Goal: Task Accomplishment & Management: Use online tool/utility

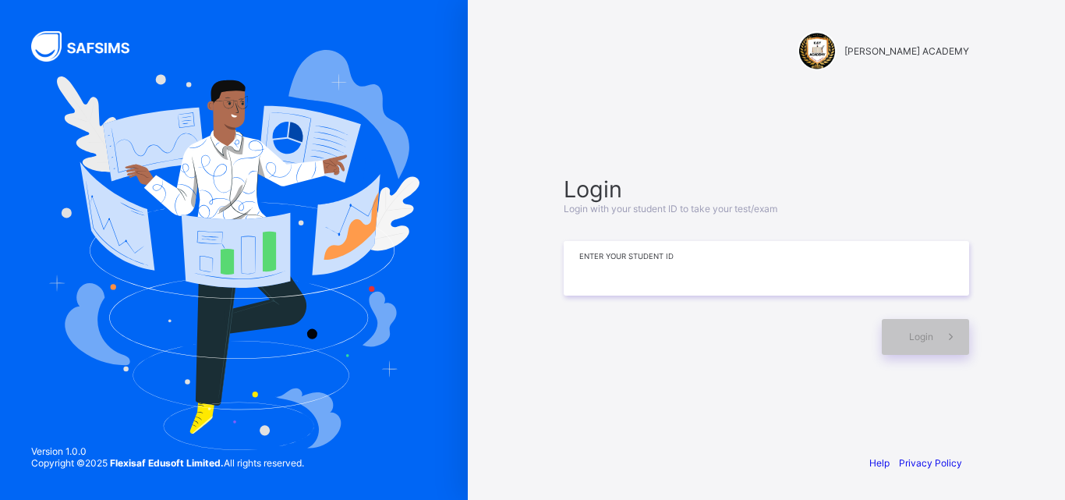
click at [604, 262] on input at bounding box center [765, 268] width 405 height 55
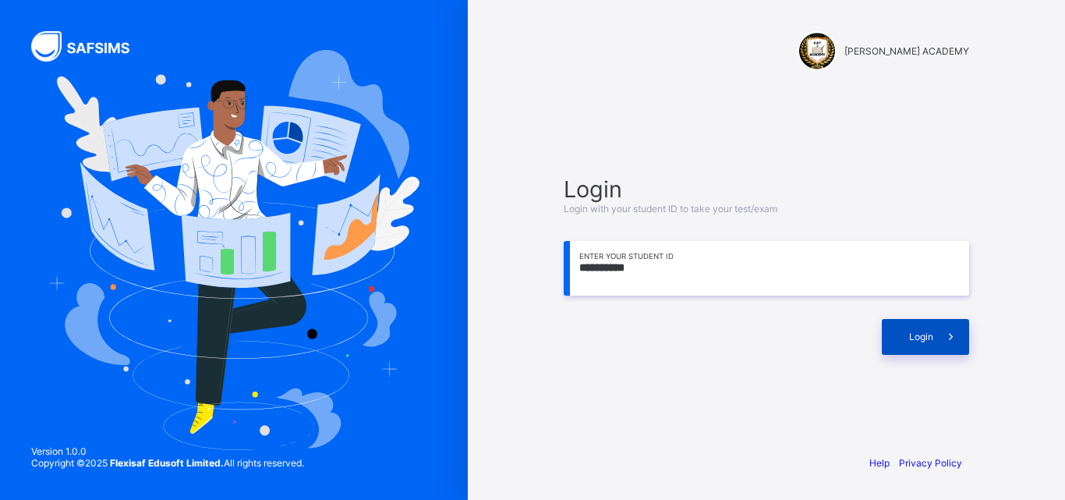
type input "**********"
click at [922, 333] on span "Login" at bounding box center [921, 336] width 24 height 12
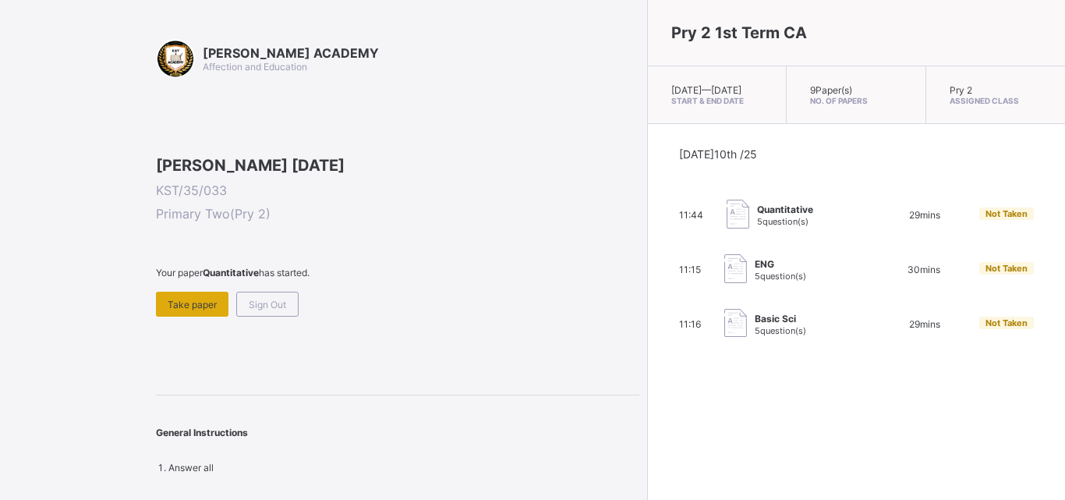
click at [187, 316] on div "Take paper" at bounding box center [192, 303] width 72 height 25
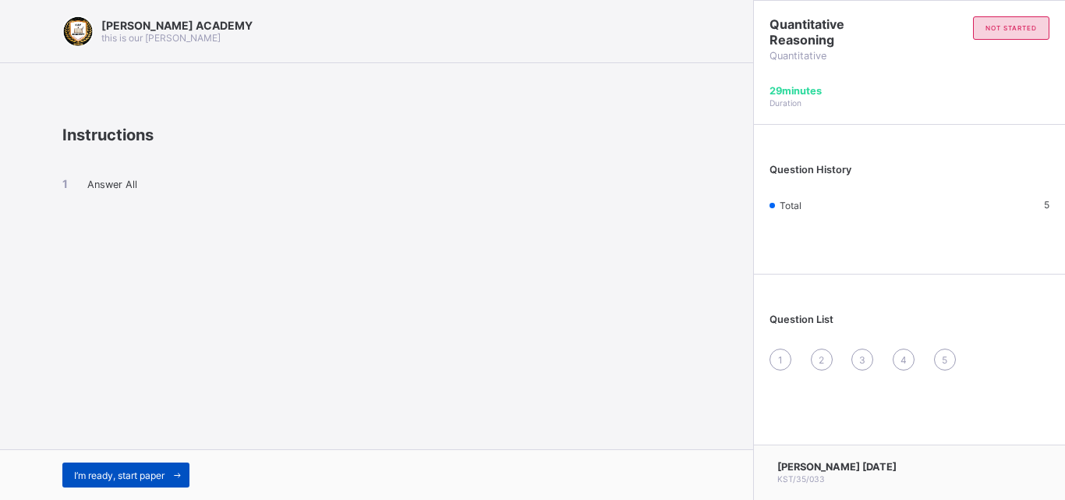
click at [93, 485] on div "I’m ready, start paper" at bounding box center [125, 474] width 127 height 25
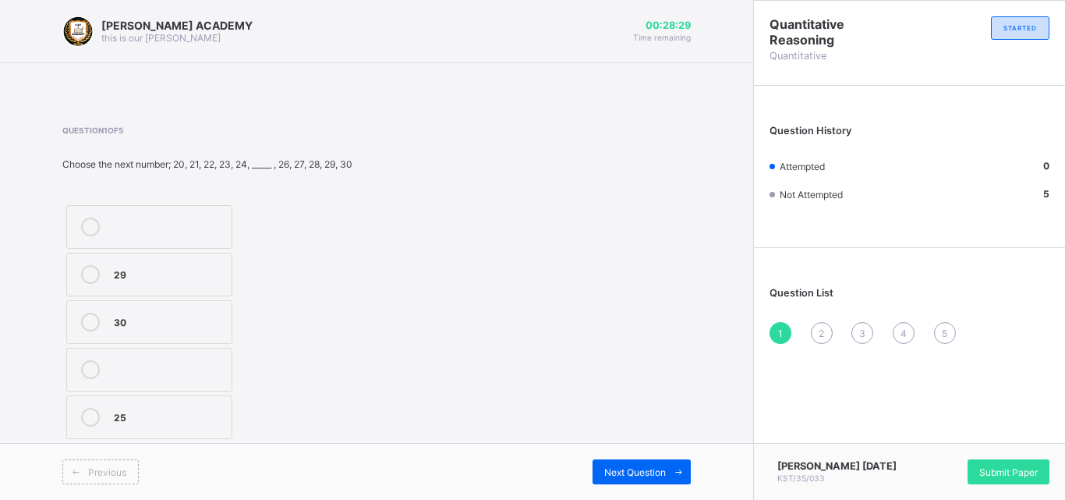
click at [108, 280] on label "29" at bounding box center [149, 274] width 166 height 44
drag, startPoint x: 761, startPoint y: 97, endPoint x: 789, endPoint y: 99, distance: 28.2
click at [789, 99] on div "Question History Attempted 1 Not Attempted 4" at bounding box center [909, 171] width 311 height 154
click at [848, 74] on div "Quantitative Reasoning Quantitative STARTED" at bounding box center [909, 39] width 311 height 76
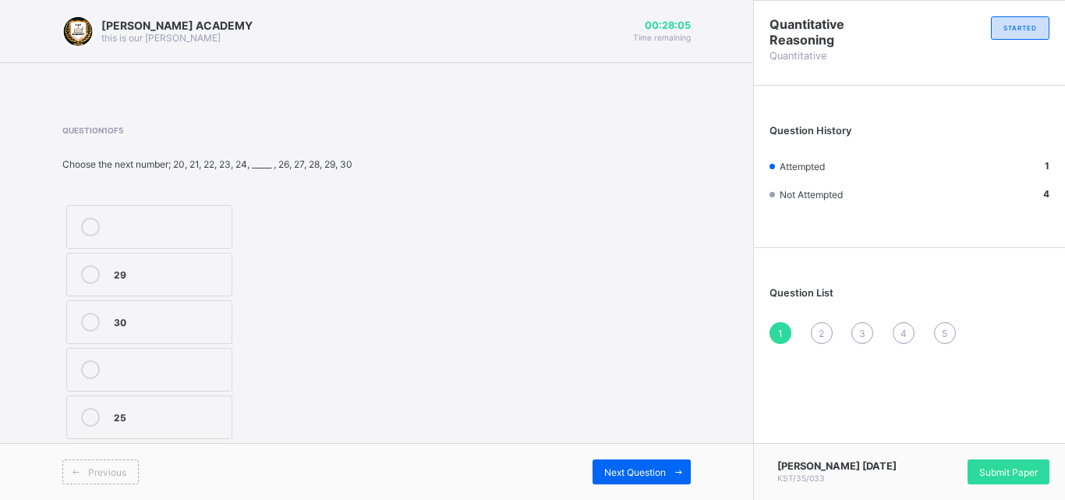
click at [848, 74] on div "Quantitative Reasoning Quantitative STARTED" at bounding box center [909, 39] width 311 height 76
click at [848, 73] on div "Quantitative Reasoning Quantitative STARTED" at bounding box center [909, 39] width 311 height 76
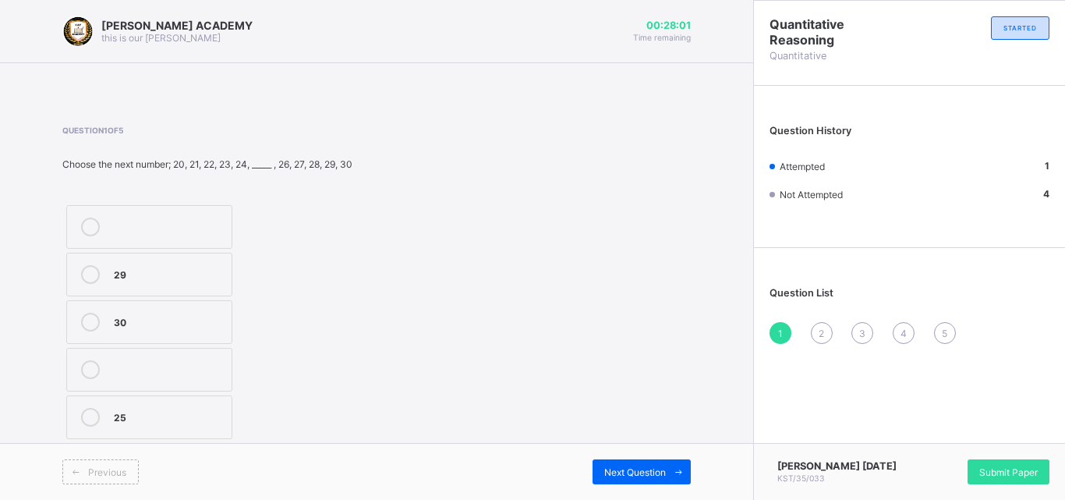
click at [848, 73] on div "Quantitative Reasoning Quantitative STARTED" at bounding box center [909, 39] width 311 height 76
click at [849, 73] on div "Quantitative Reasoning Quantitative STARTED" at bounding box center [909, 39] width 311 height 76
click at [849, 76] on div "Quantitative Reasoning Quantitative STARTED" at bounding box center [909, 39] width 311 height 76
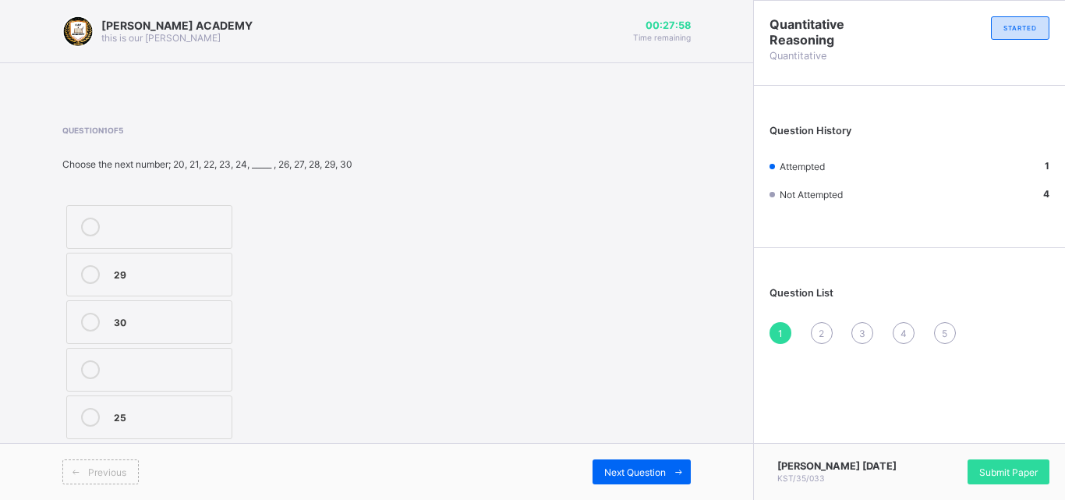
click at [849, 76] on div "Quantitative Reasoning Quantitative STARTED" at bounding box center [909, 39] width 311 height 76
click at [853, 95] on div "Question History Attempted 1 Not Attempted 4" at bounding box center [909, 171] width 311 height 154
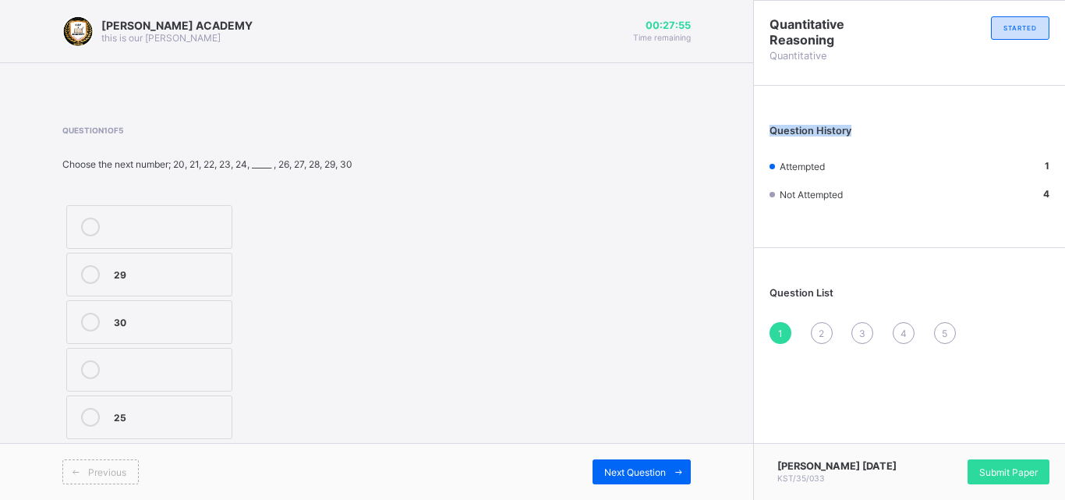
click at [853, 94] on div "Question History Attempted 1 Not Attempted 4" at bounding box center [909, 171] width 311 height 154
click at [852, 95] on div "Question History Attempted 1 Not Attempted 4" at bounding box center [909, 171] width 311 height 154
click at [852, 94] on div "Question History Attempted 1 Not Attempted 4" at bounding box center [909, 171] width 311 height 154
click at [227, 263] on label "29" at bounding box center [149, 274] width 166 height 44
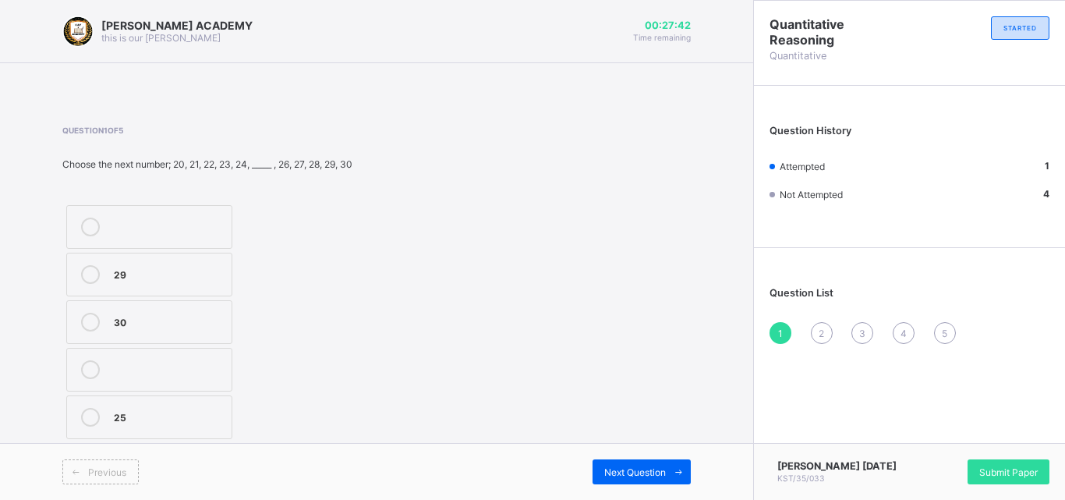
click at [227, 263] on label "29" at bounding box center [149, 274] width 166 height 44
click at [227, 262] on label "29" at bounding box center [149, 274] width 166 height 44
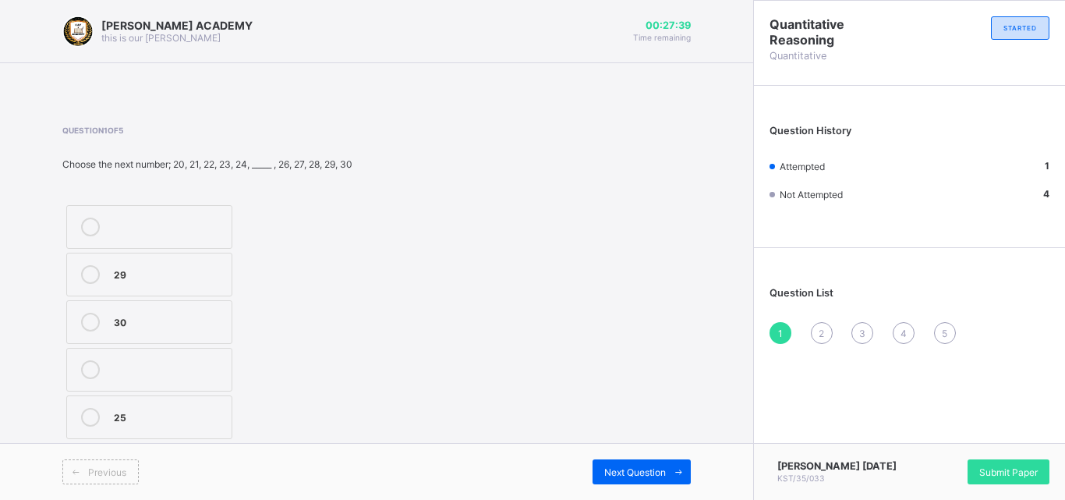
click at [227, 262] on label "29" at bounding box center [149, 274] width 166 height 44
click at [227, 265] on label "29" at bounding box center [149, 274] width 166 height 44
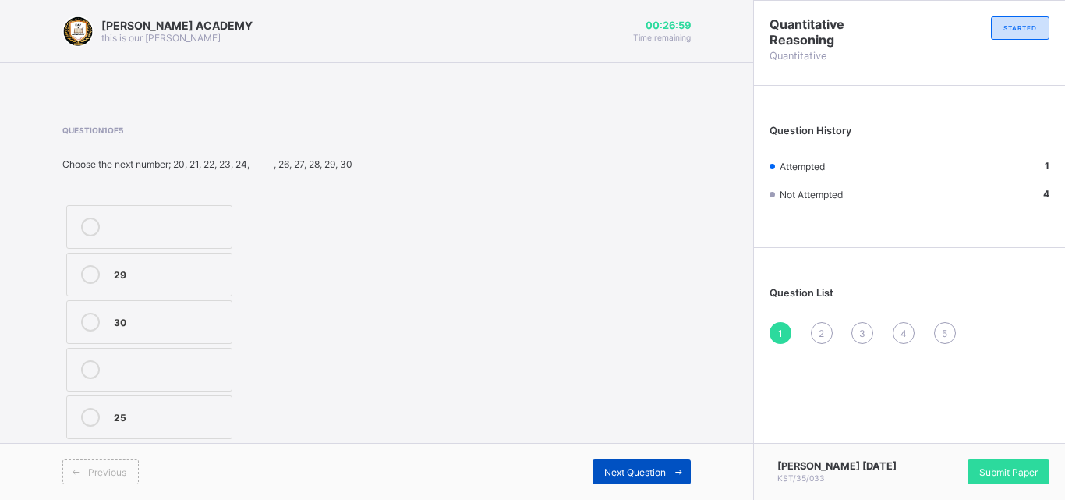
click at [653, 471] on span "Next Question" at bounding box center [635, 472] width 62 height 12
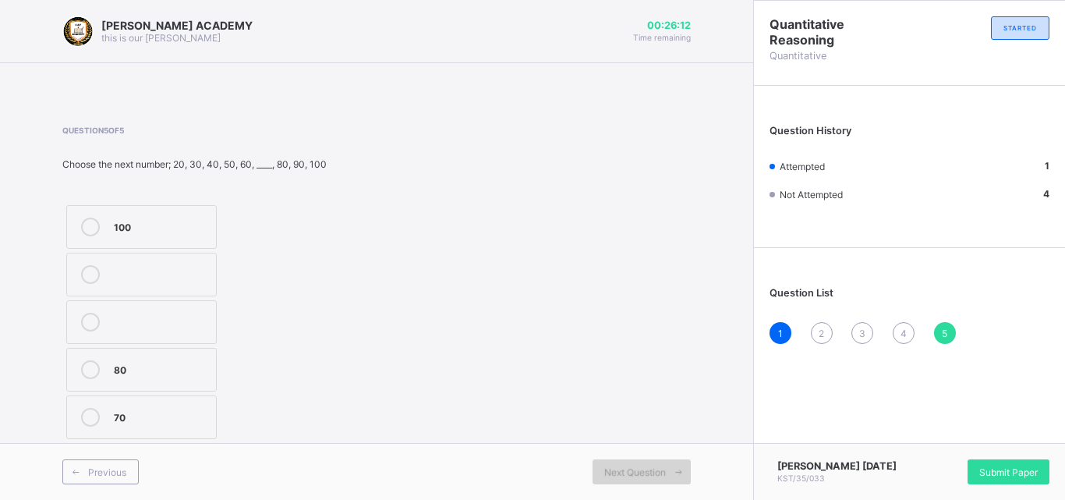
click at [653, 471] on span "Next Question" at bounding box center [635, 472] width 62 height 12
click at [341, 438] on div "Question 5 of 5 Choose the next number; 20, 30, 40, 50, 60, ____, 80, 90, 100 1…" at bounding box center [376, 283] width 628 height 317
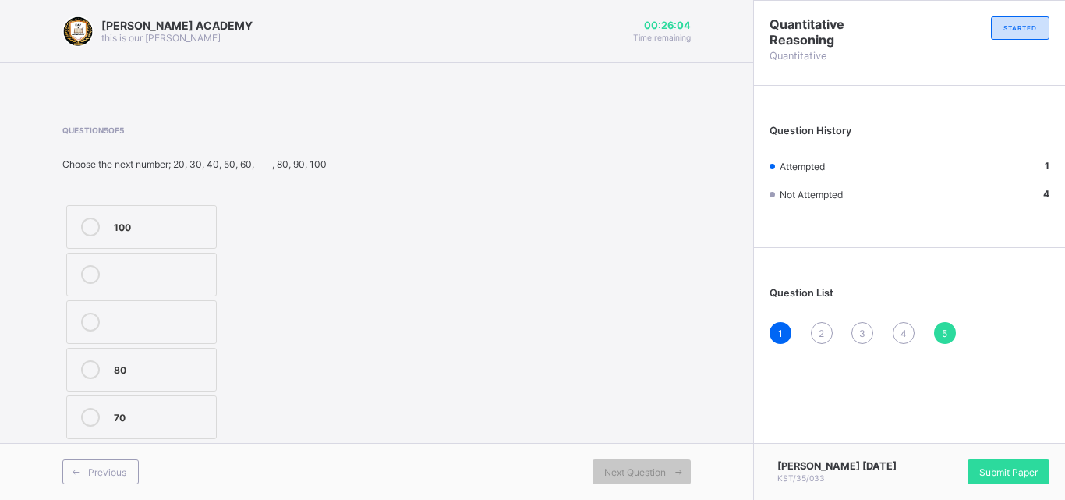
click at [587, 129] on div "Question 5 of 5 Choose the next number; 20, 30, 40, 50, 60, ____, 80, 90, 100 1…" at bounding box center [376, 283] width 628 height 317
click at [588, 129] on div "Question 5 of 5 Choose the next number; 20, 30, 40, 50, 60, ____, 80, 90, 100 1…" at bounding box center [376, 283] width 628 height 317
drag, startPoint x: 715, startPoint y: 182, endPoint x: 573, endPoint y: 181, distance: 141.8
click at [573, 181] on div "[PERSON_NAME] ACADEMY this is our [PERSON_NAME] 00:25:35 Time remaining Questio…" at bounding box center [376, 250] width 753 height 500
click at [192, 429] on label "70" at bounding box center [141, 417] width 150 height 44
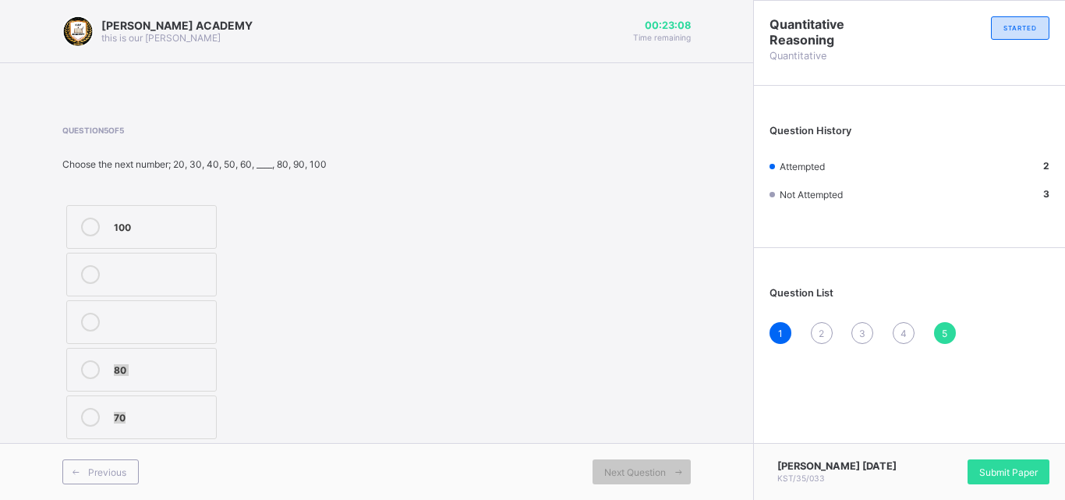
drag, startPoint x: 284, startPoint y: 419, endPoint x: 392, endPoint y: 344, distance: 132.1
click at [356, 351] on div "Question 5 of 5 Choose the next number; 20, 30, 40, 50, 60, ____, 80, 90, 100 1…" at bounding box center [376, 283] width 628 height 317
click at [364, 355] on div "Question 5 of 5 Choose the next number; 20, 30, 40, 50, 60, ____, 80, 90, 100 1…" at bounding box center [376, 283] width 628 height 317
click at [112, 474] on span "Previous" at bounding box center [107, 472] width 38 height 12
click at [215, 221] on div "209" at bounding box center [180, 225] width 132 height 16
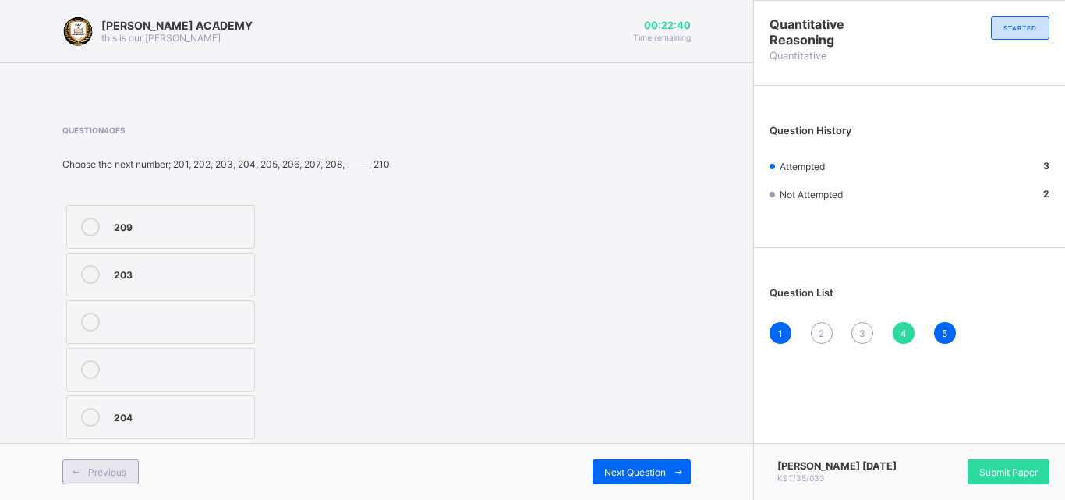
click at [73, 471] on icon at bounding box center [76, 472] width 12 height 10
click at [125, 215] on label "20" at bounding box center [137, 227] width 143 height 44
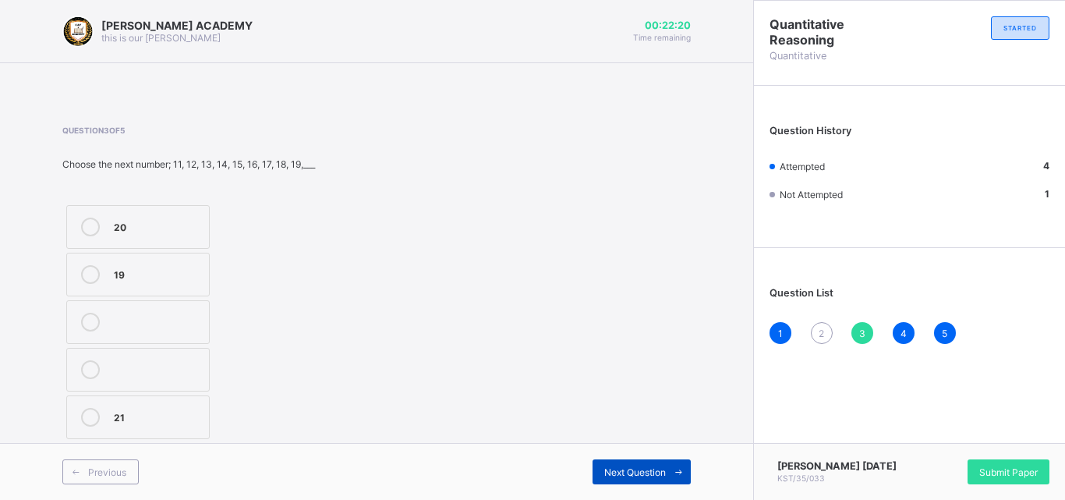
click at [641, 461] on div "Next Question" at bounding box center [641, 471] width 98 height 25
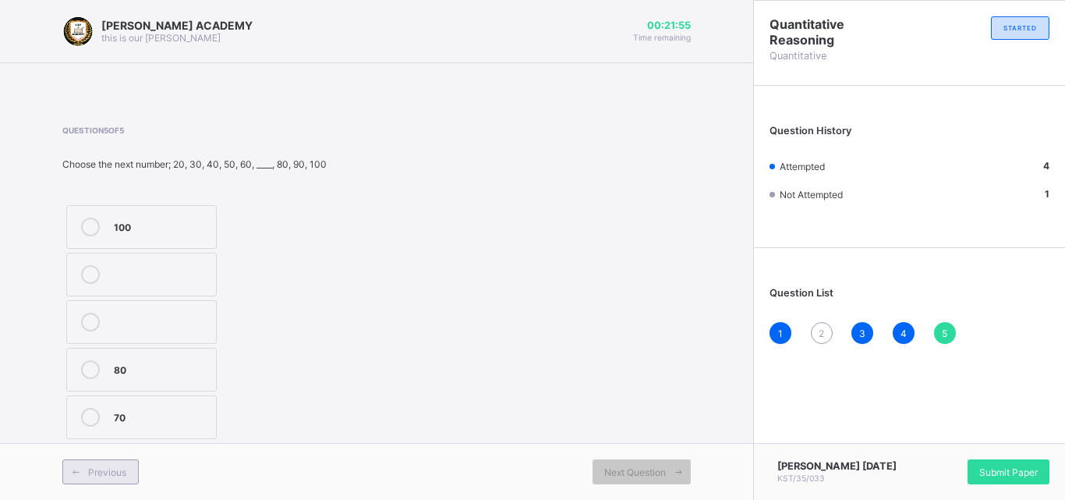
click at [83, 480] on span at bounding box center [75, 471] width 25 height 25
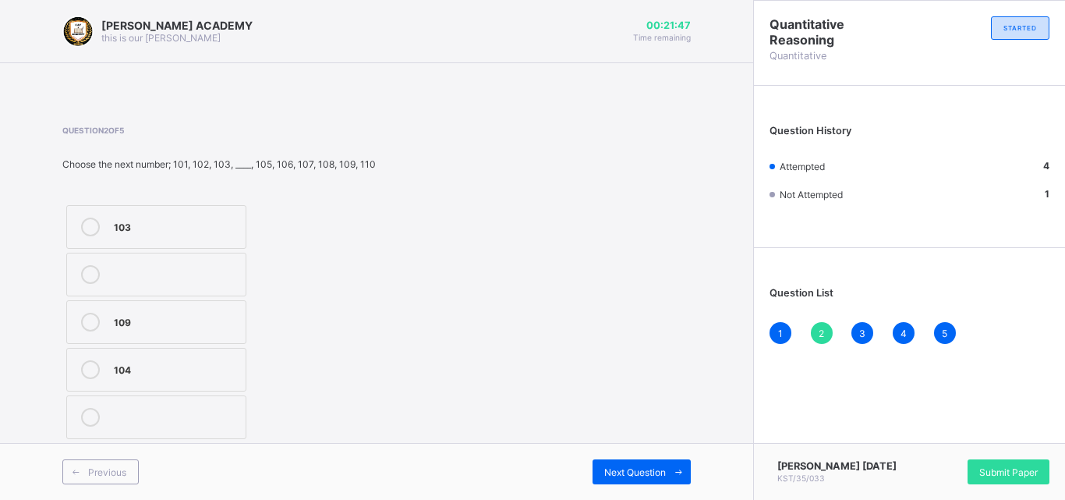
click at [146, 357] on label "104" at bounding box center [156, 370] width 180 height 44
click at [1031, 476] on span "Submit Paper" at bounding box center [1008, 472] width 58 height 12
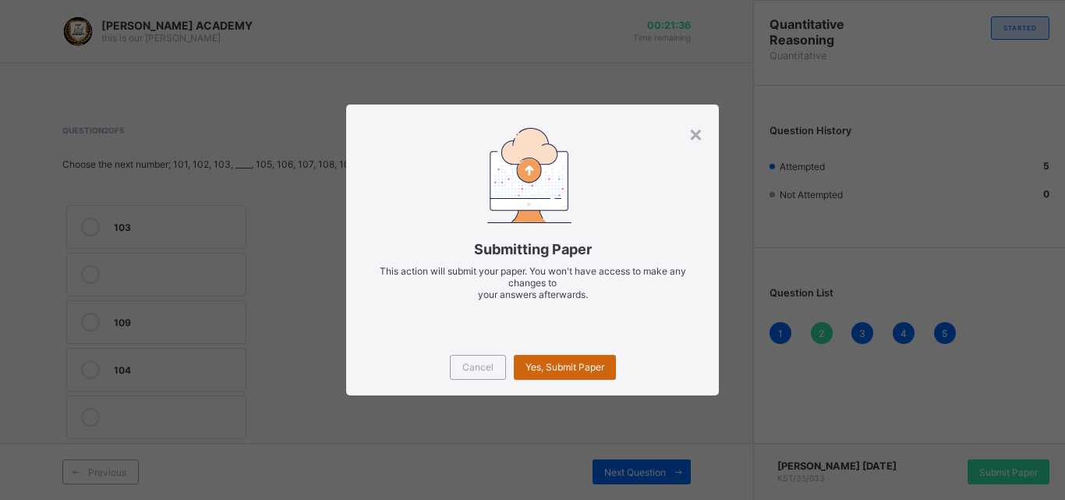
click at [552, 357] on div "Yes, Submit Paper" at bounding box center [565, 367] width 102 height 25
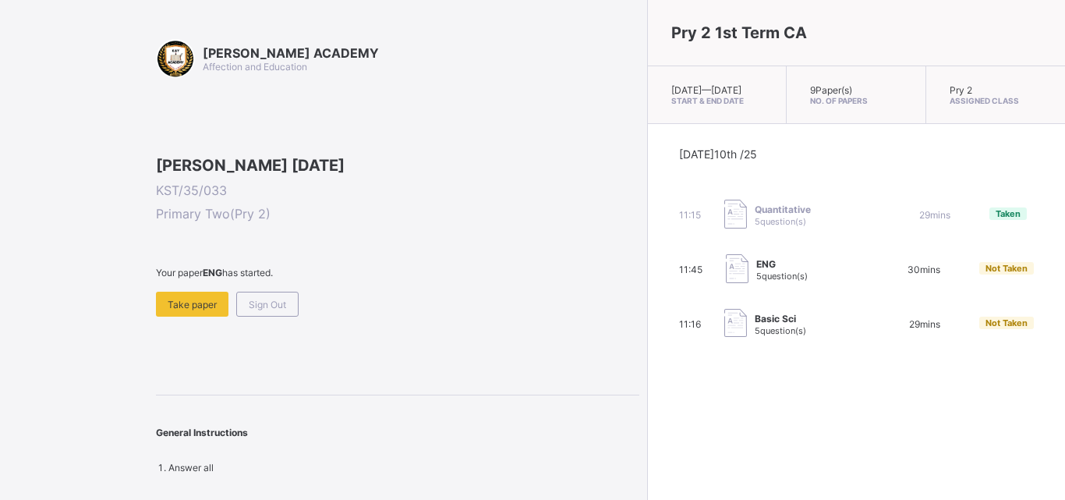
click at [178, 427] on div "[PERSON_NAME] ACADEMY Affection and Education [PERSON_NAME] [DATE] KST/35/033 P…" at bounding box center [397, 256] width 483 height 434
click at [182, 310] on span "Take paper" at bounding box center [192, 304] width 49 height 12
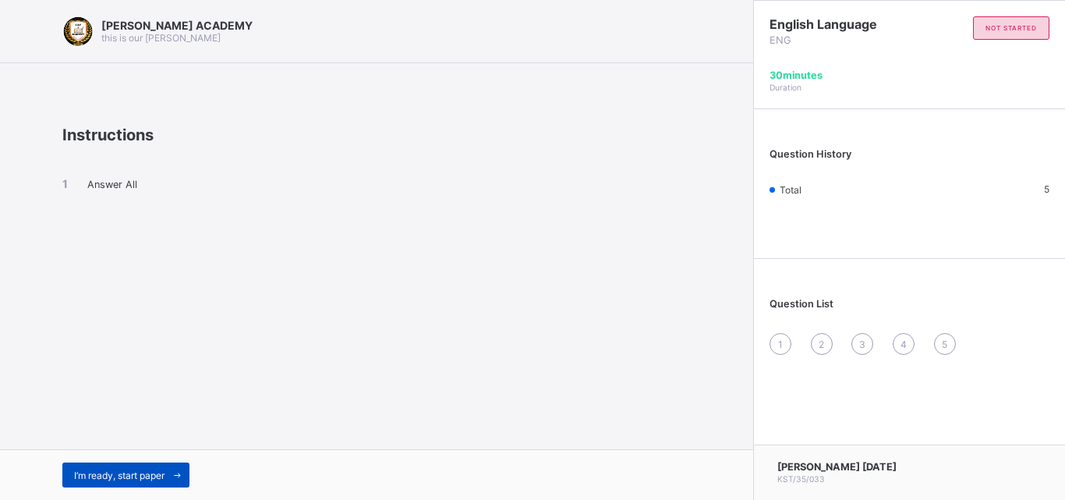
click at [150, 473] on span "I’m ready, start paper" at bounding box center [119, 475] width 90 height 12
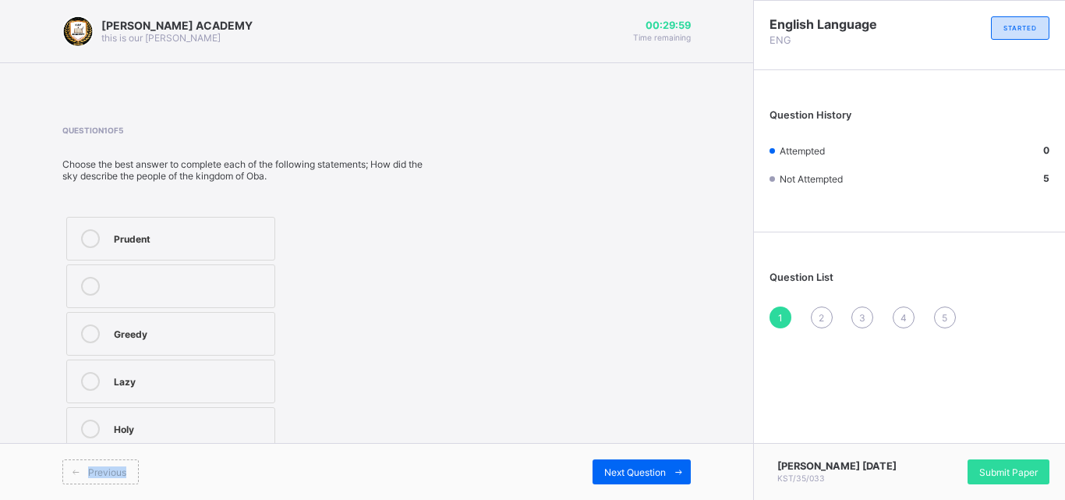
drag, startPoint x: 150, startPoint y: 473, endPoint x: 206, endPoint y: 465, distance: 56.6
click at [206, 465] on div "Previous" at bounding box center [219, 471] width 314 height 25
drag, startPoint x: 317, startPoint y: 249, endPoint x: 317, endPoint y: 281, distance: 32.7
click at [317, 281] on div "Prudent Greedy Lazy Holy" at bounding box center [242, 334] width 361 height 242
click at [236, 362] on label "Lazy" at bounding box center [170, 381] width 209 height 44
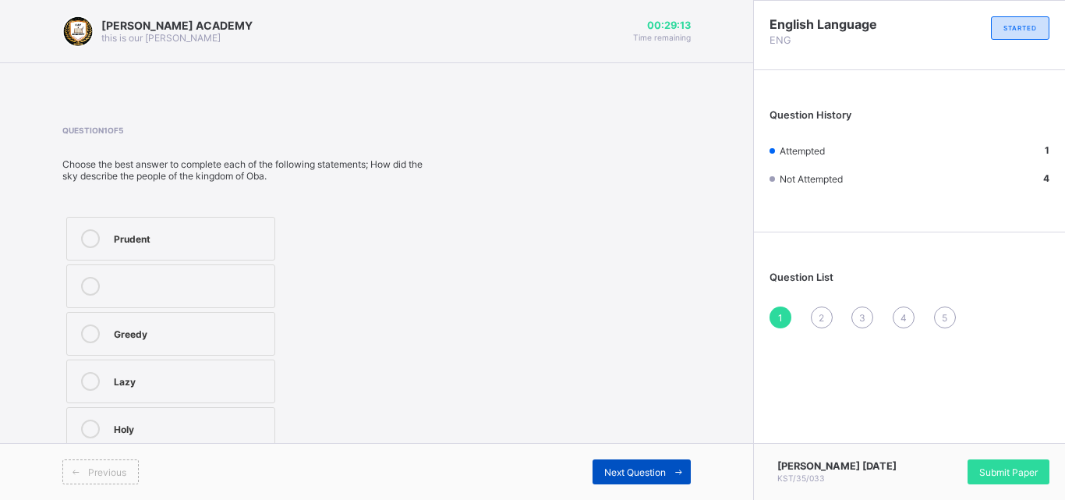
click at [639, 479] on div "Next Question" at bounding box center [641, 471] width 98 height 25
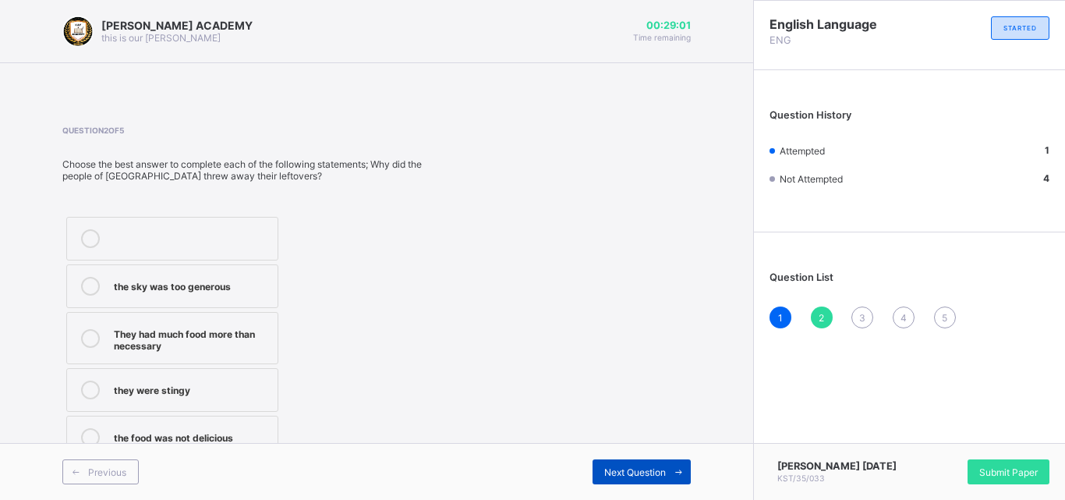
click at [639, 478] on div "Next Question" at bounding box center [641, 471] width 98 height 25
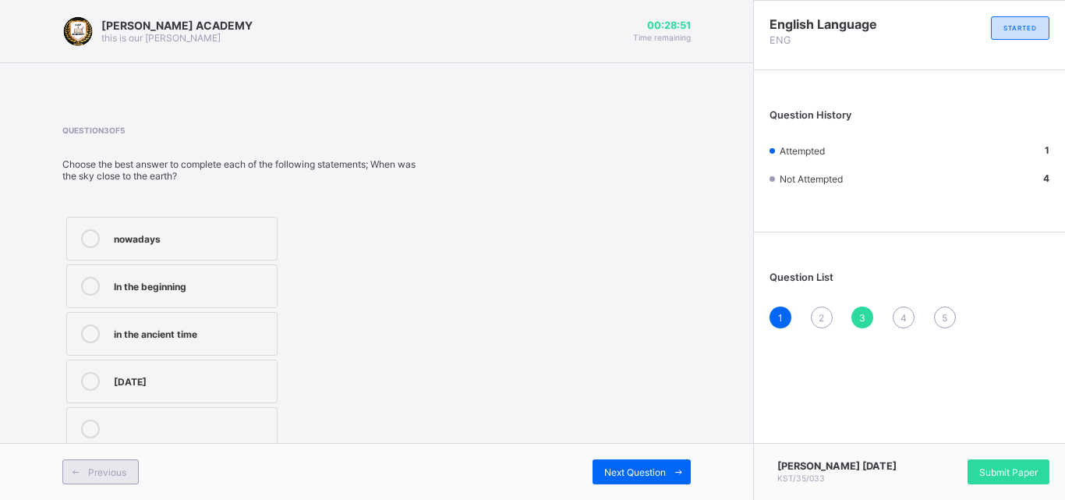
click at [76, 464] on span at bounding box center [75, 471] width 25 height 25
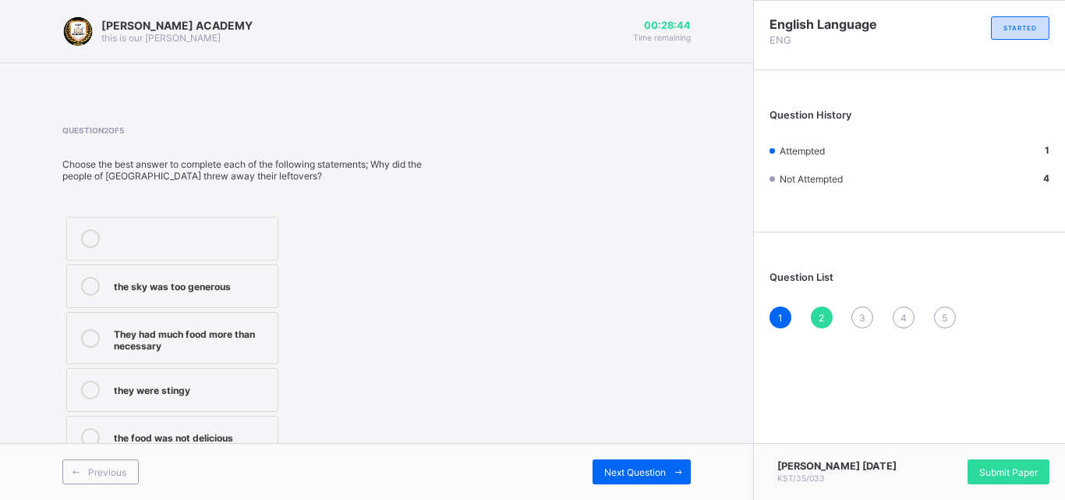
click at [153, 331] on div "They had much food more than necessary" at bounding box center [192, 337] width 156 height 27
click at [602, 461] on div "Next Question" at bounding box center [641, 471] width 98 height 25
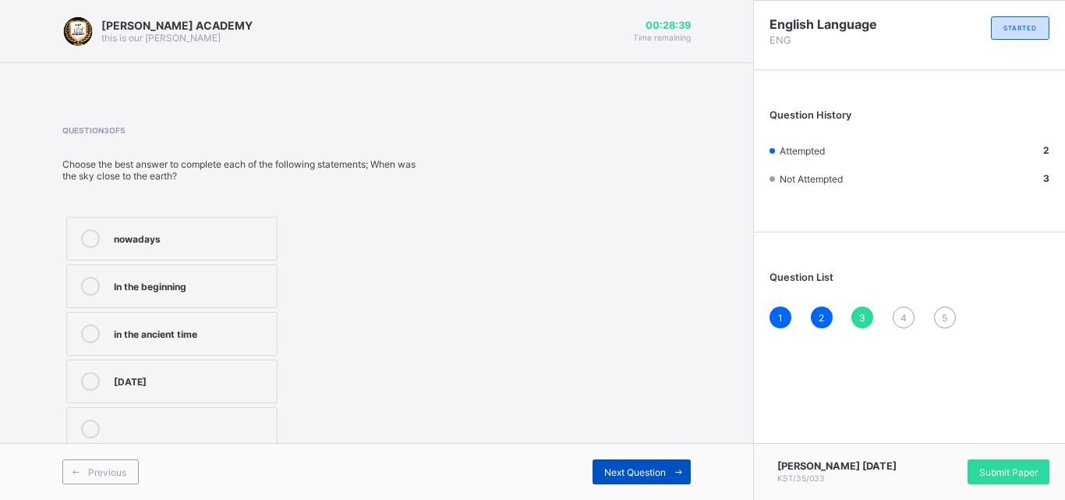
click at [602, 461] on div "Next Question" at bounding box center [641, 471] width 98 height 25
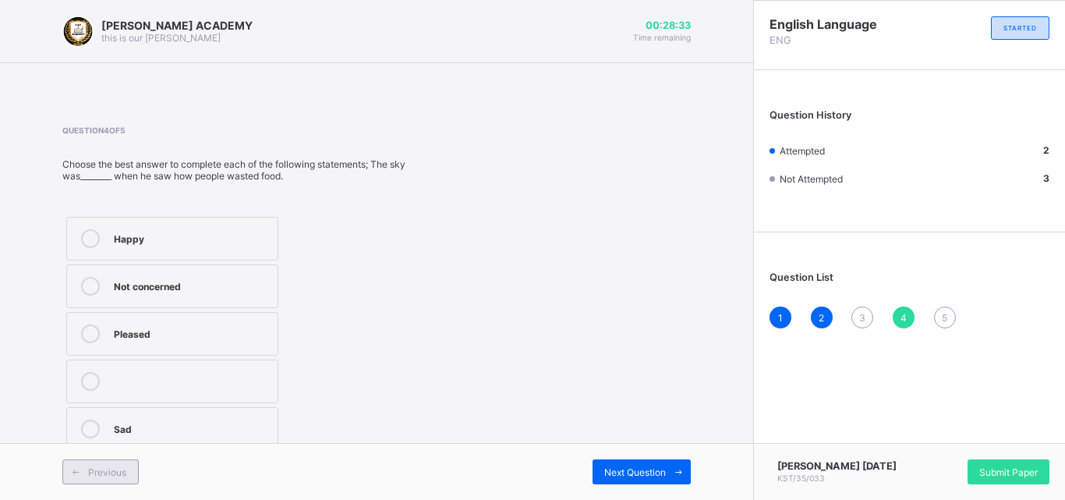
click at [85, 476] on span at bounding box center [75, 471] width 25 height 25
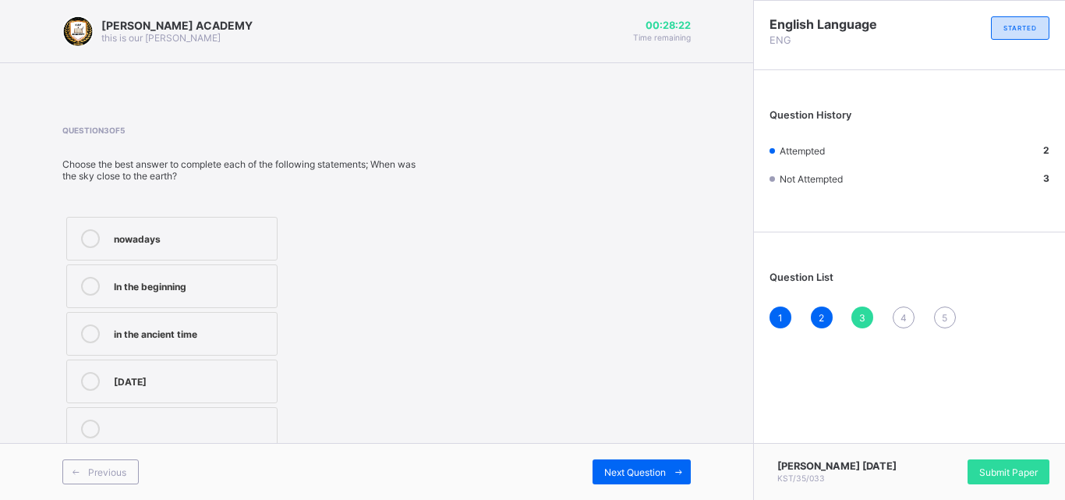
click at [96, 296] on label "In the beginning" at bounding box center [171, 286] width 211 height 44
click at [644, 477] on span "Next Question" at bounding box center [635, 472] width 62 height 12
click at [184, 300] on label "Not concerned" at bounding box center [172, 286] width 212 height 44
click at [182, 415] on label "Sad" at bounding box center [172, 429] width 212 height 44
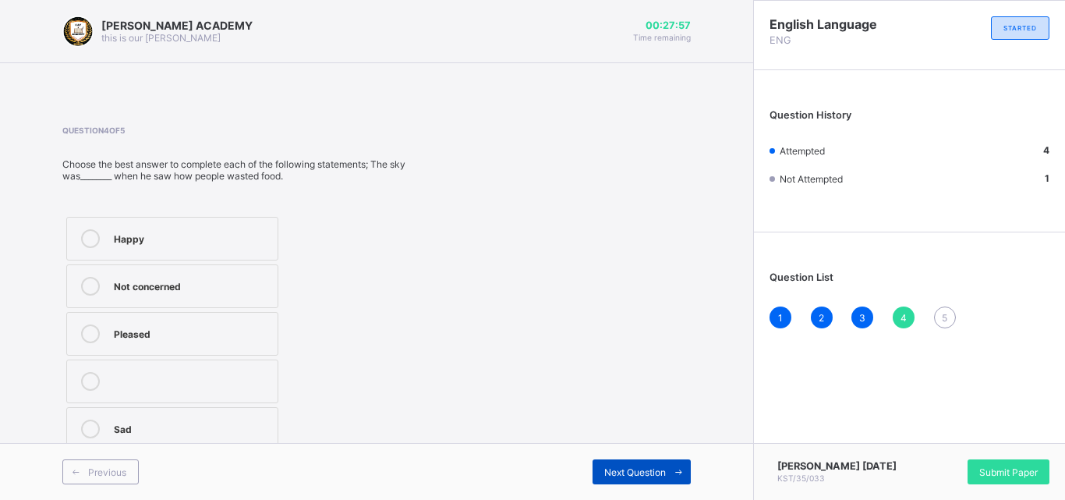
click at [632, 467] on span "Next Question" at bounding box center [635, 472] width 62 height 12
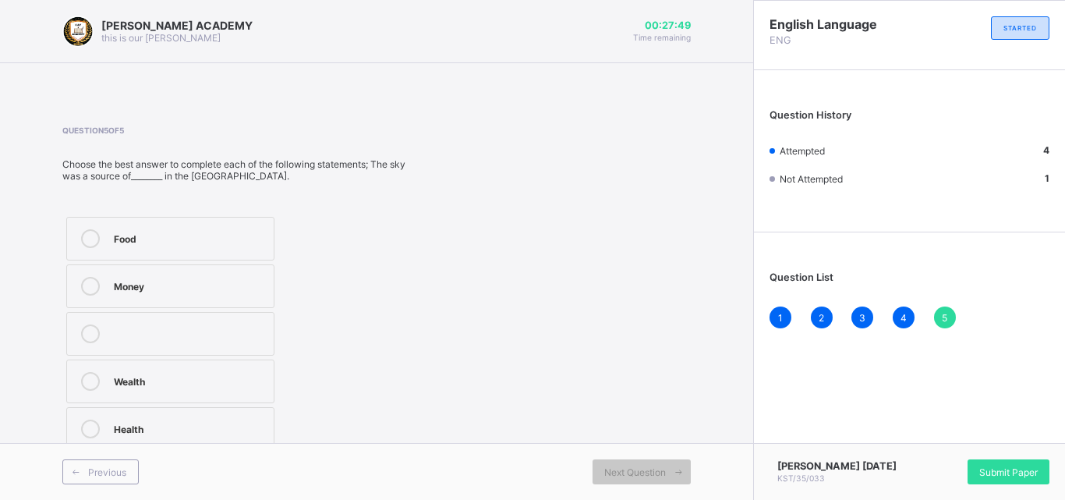
click at [161, 369] on label "Wealth" at bounding box center [170, 381] width 208 height 44
click at [113, 225] on label "Food" at bounding box center [170, 239] width 208 height 44
click at [1028, 474] on span "Submit Paper" at bounding box center [1008, 472] width 58 height 12
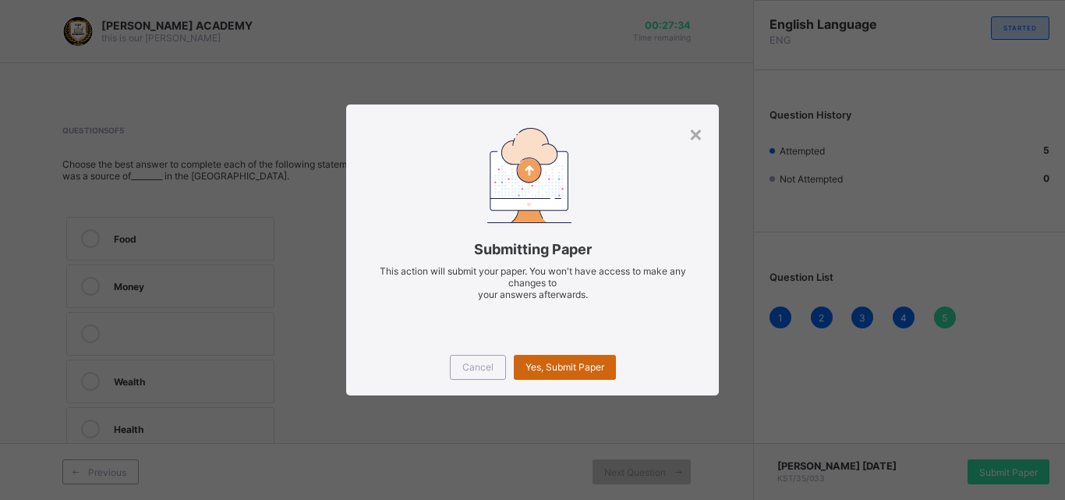
drag, startPoint x: 510, startPoint y: 375, endPoint x: 518, endPoint y: 364, distance: 13.9
click at [518, 364] on div "Cancel Yes, Submit Paper" at bounding box center [532, 367] width 373 height 56
click at [518, 364] on div "Yes, Submit Paper" at bounding box center [565, 367] width 102 height 25
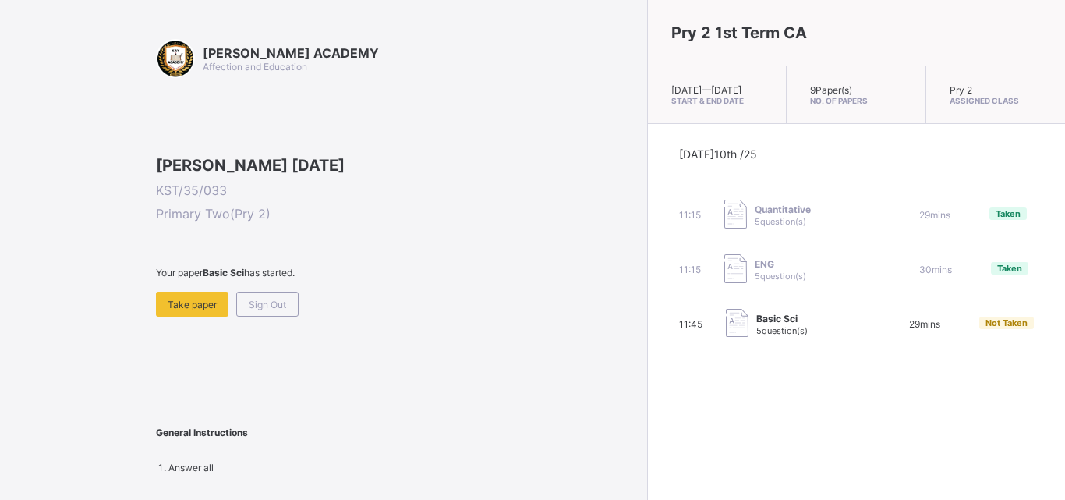
click at [648, 343] on div "[DATE] 10th /25 11:15 Quantitative 5 question(s) 29 mins Taken 11:15 ENG 5 ques…" at bounding box center [856, 243] width 417 height 238
click at [168, 310] on span "Take paper" at bounding box center [192, 304] width 49 height 12
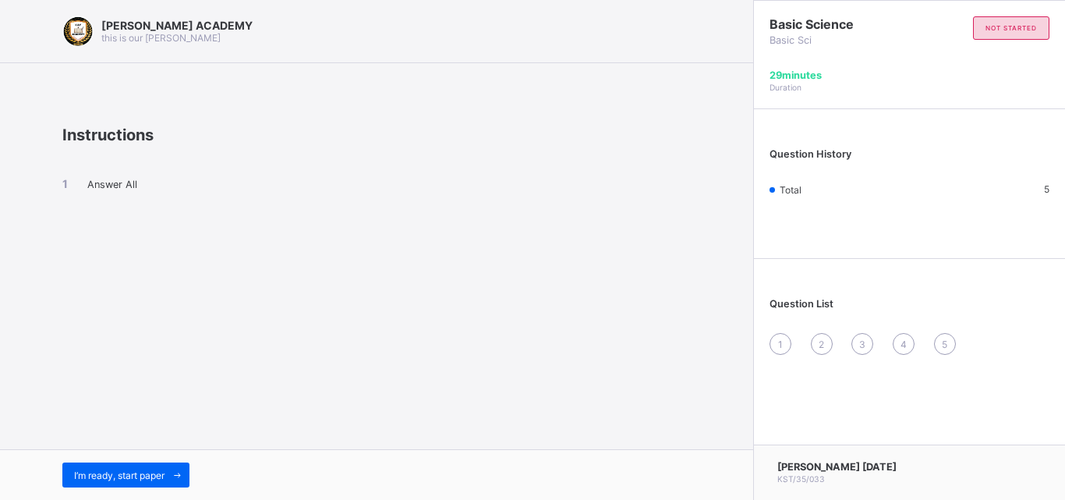
click at [114, 460] on div "I’m ready, start paper" at bounding box center [376, 474] width 753 height 51
click at [114, 468] on div "I’m ready, start paper" at bounding box center [125, 474] width 127 height 25
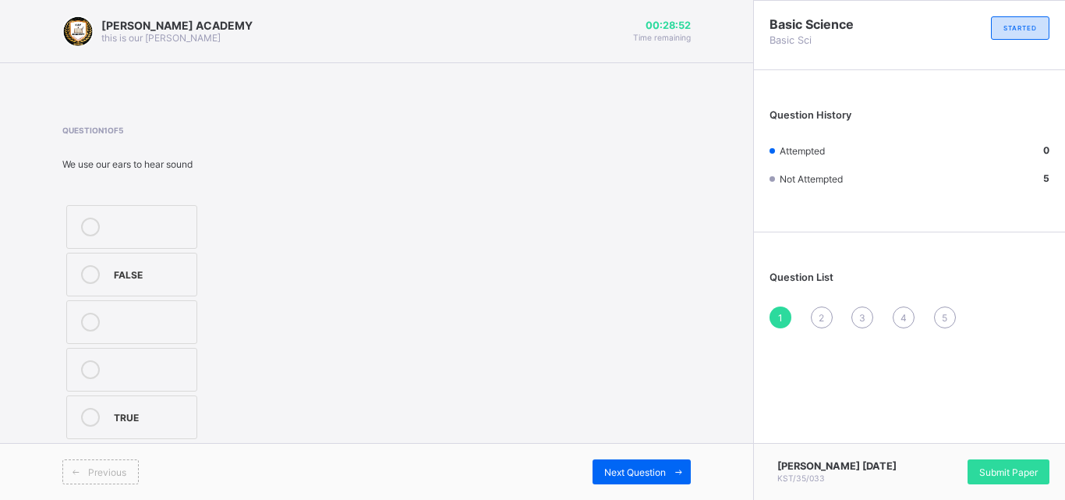
click at [137, 422] on div "TRUE" at bounding box center [151, 416] width 75 height 16
click at [637, 478] on div "Next Question" at bounding box center [641, 471] width 98 height 25
click at [135, 217] on div "football pitch" at bounding box center [151, 225] width 75 height 16
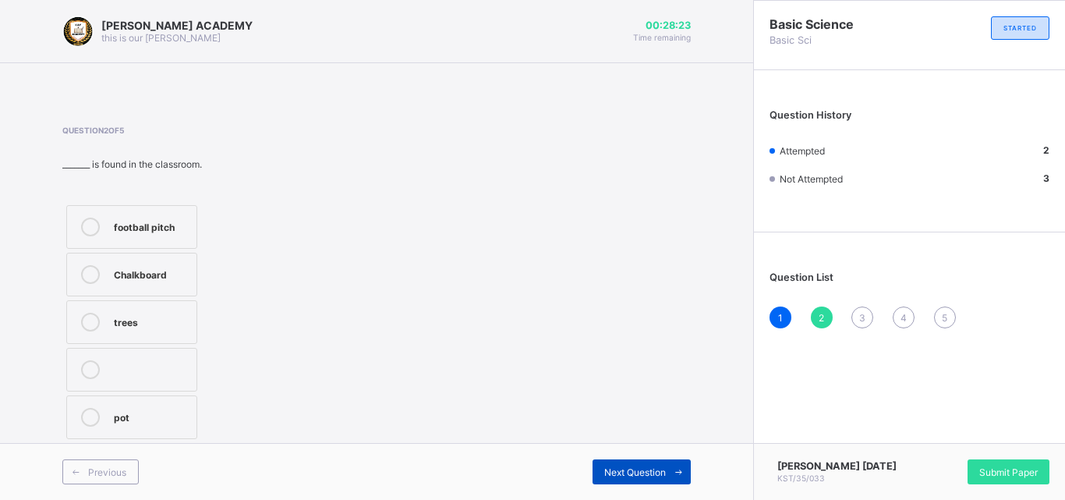
click at [604, 466] on span "Next Question" at bounding box center [635, 472] width 62 height 12
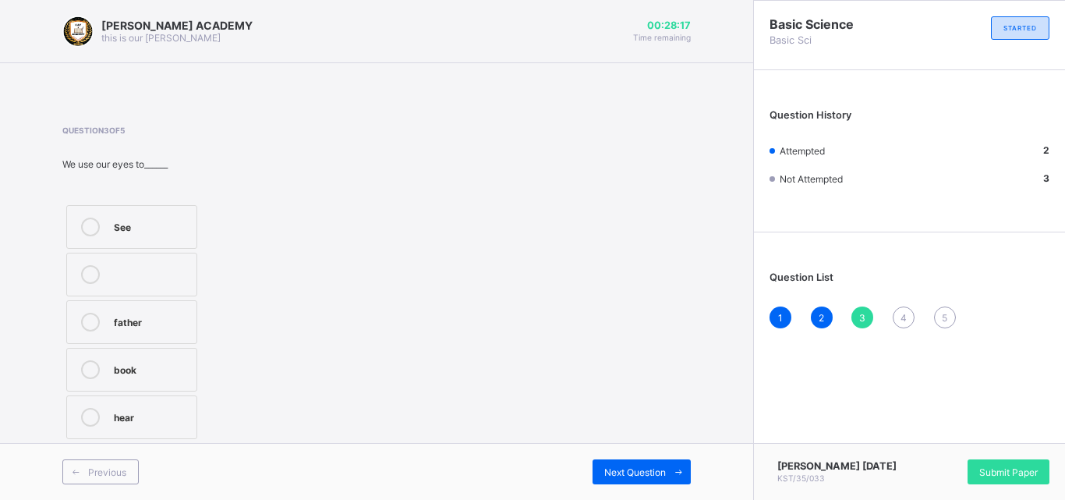
click at [172, 202] on div "See father book hear" at bounding box center [131, 322] width 139 height 242
click at [161, 230] on div "See" at bounding box center [151, 225] width 75 height 16
click at [610, 461] on div "Next Question" at bounding box center [641, 471] width 98 height 25
click at [174, 279] on div "5" at bounding box center [151, 273] width 75 height 16
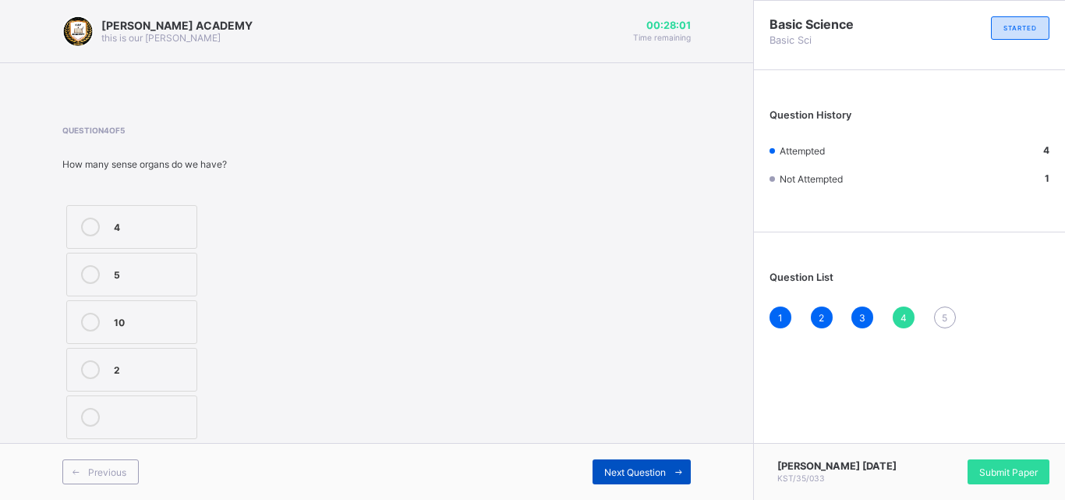
click at [664, 468] on span "Next Question" at bounding box center [635, 472] width 62 height 12
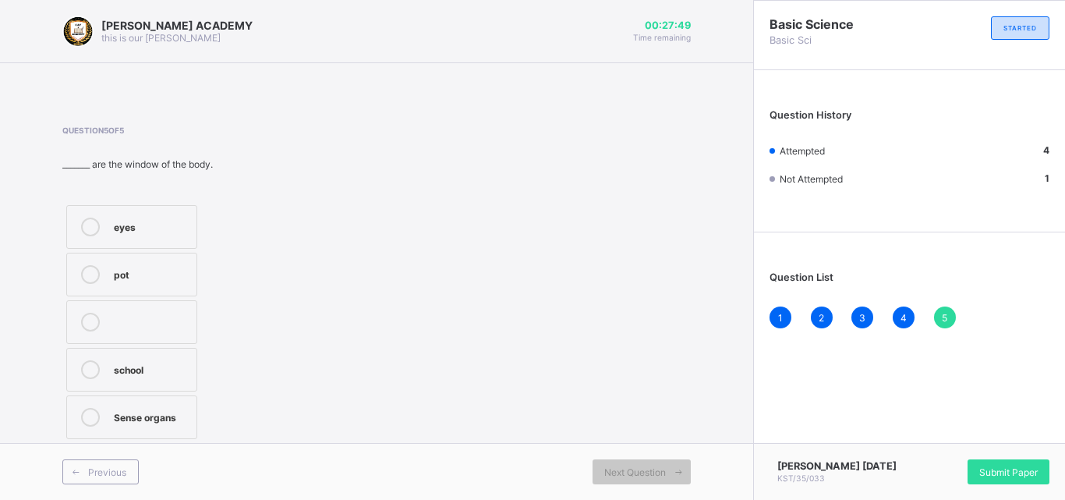
click at [150, 433] on label "Sense organs" at bounding box center [131, 417] width 131 height 44
click at [1017, 471] on span "Submit Paper" at bounding box center [1008, 472] width 58 height 12
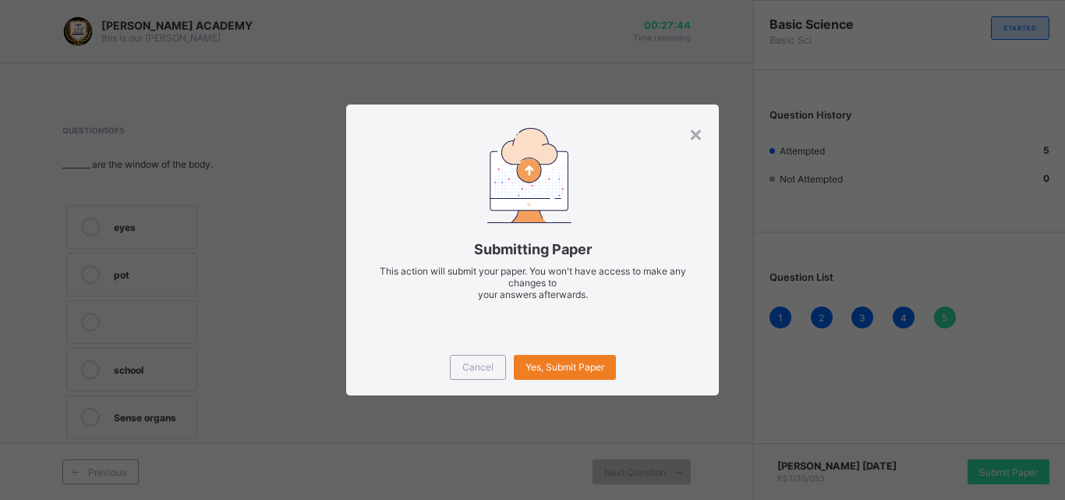
drag, startPoint x: 810, startPoint y: 447, endPoint x: 801, endPoint y: 447, distance: 9.4
click at [801, 447] on div "× Submitting Paper This action will submit your paper. You won't have access to…" at bounding box center [532, 250] width 1065 height 500
click at [543, 356] on div "Yes, Submit Paper" at bounding box center [565, 367] width 102 height 25
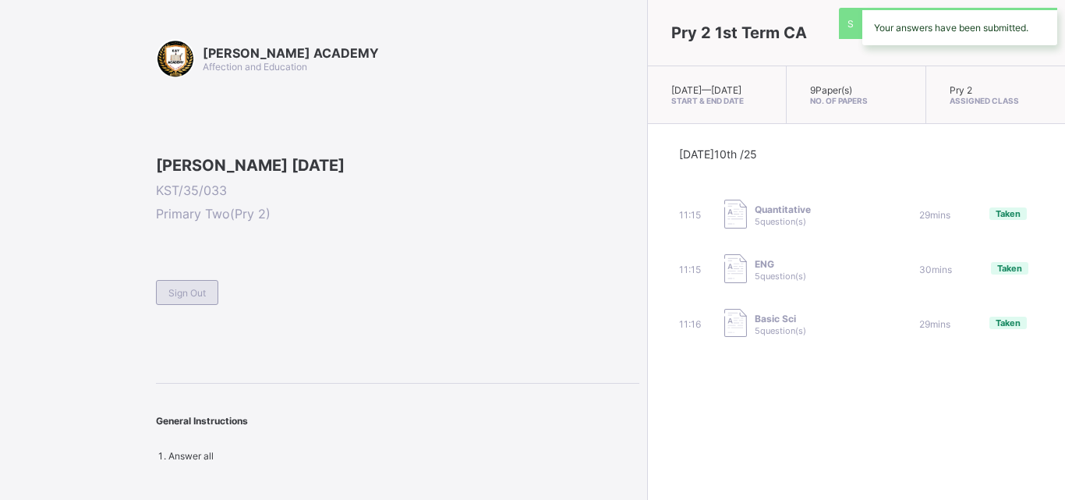
click at [168, 298] on span "Sign Out" at bounding box center [186, 293] width 37 height 12
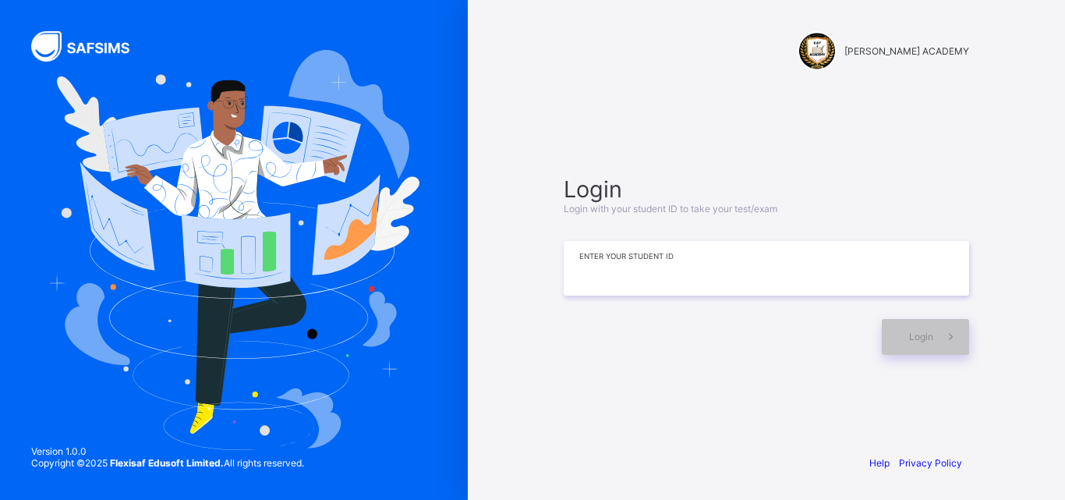
click at [583, 293] on input at bounding box center [765, 268] width 405 height 55
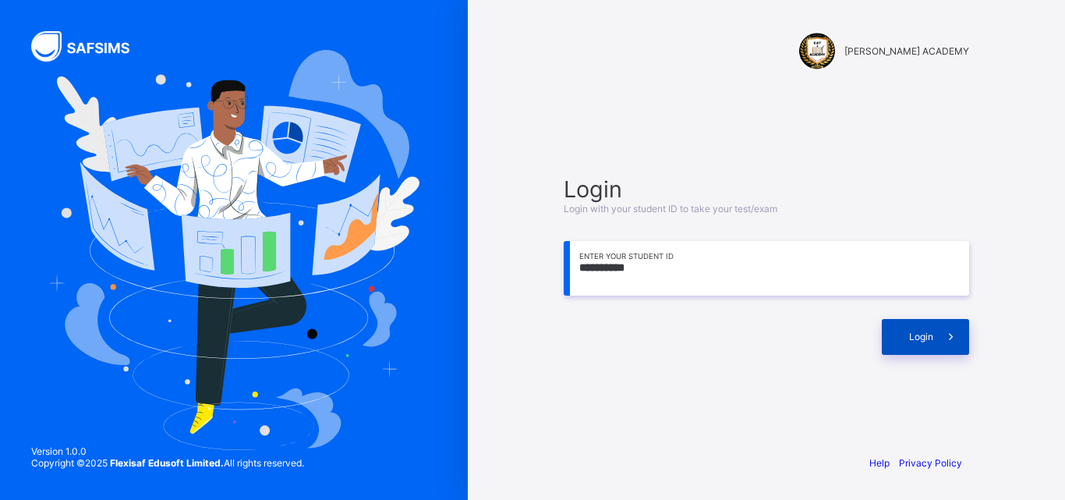
type input "**********"
click at [899, 334] on div "Login" at bounding box center [924, 337] width 87 height 36
